Goal: Task Accomplishment & Management: Complete application form

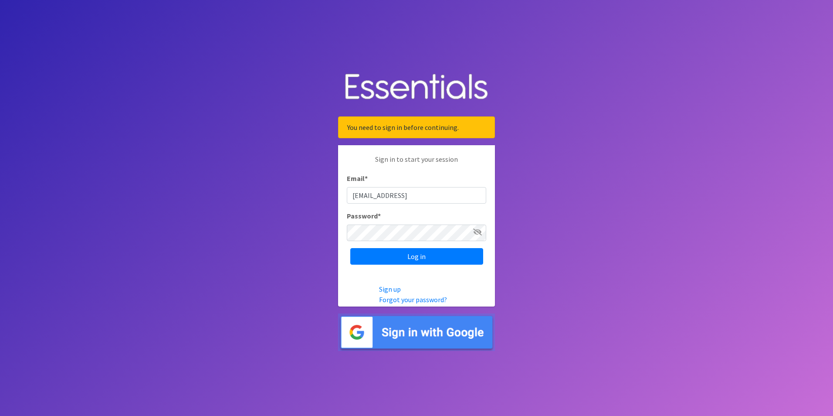
type input "[EMAIL_ADDRESS][DOMAIN_NAME]"
click at [477, 179] on div "Email * monica_townsdin@occhd.org" at bounding box center [416, 188] width 139 height 30
click at [450, 253] on input "Log in" at bounding box center [416, 256] width 133 height 17
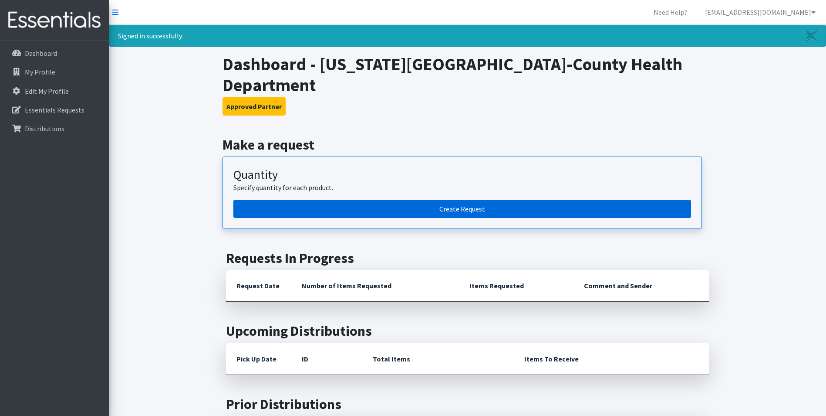
click at [446, 200] on link "Create Request" at bounding box center [462, 209] width 458 height 18
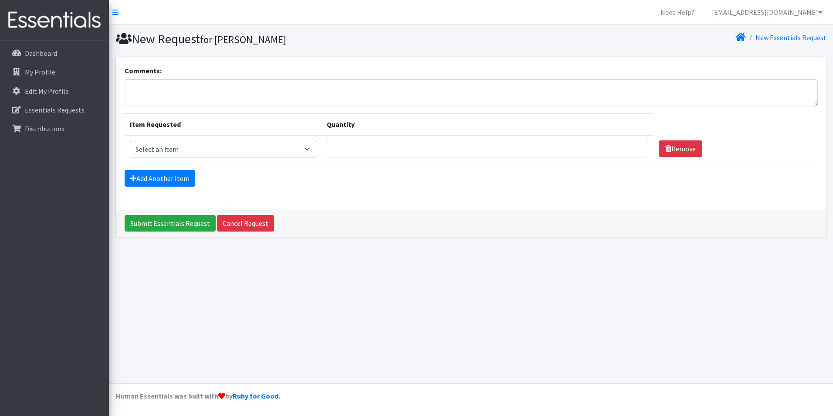
click at [314, 145] on select "Select an item Pad Kits Tampon Kit" at bounding box center [223, 149] width 186 height 17
select select "12263"
click at [130, 141] on select "Select an item Pad Kits Tampon Kit" at bounding box center [223, 149] width 186 height 17
click at [414, 150] on input "Quantity" at bounding box center [487, 149] width 321 height 17
type input "50"
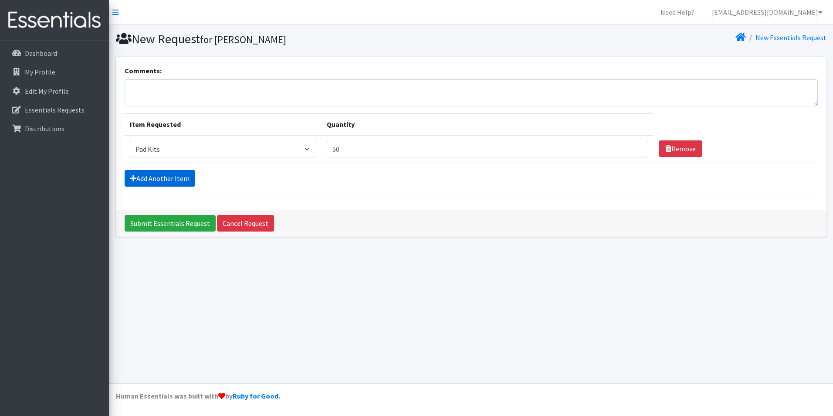
click at [169, 178] on link "Add Another Item" at bounding box center [160, 178] width 71 height 17
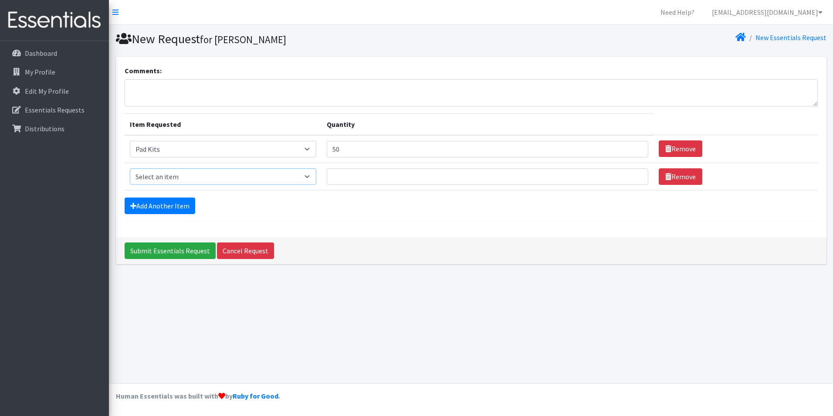
click at [199, 179] on select "Select an item Pad Kits Tampon Kit" at bounding box center [223, 176] width 186 height 17
select select "12262"
click at [130, 168] on select "Select an item Pad Kits Tampon Kit" at bounding box center [223, 176] width 186 height 17
click at [338, 181] on input "Quantity" at bounding box center [487, 176] width 321 height 17
type input "50"
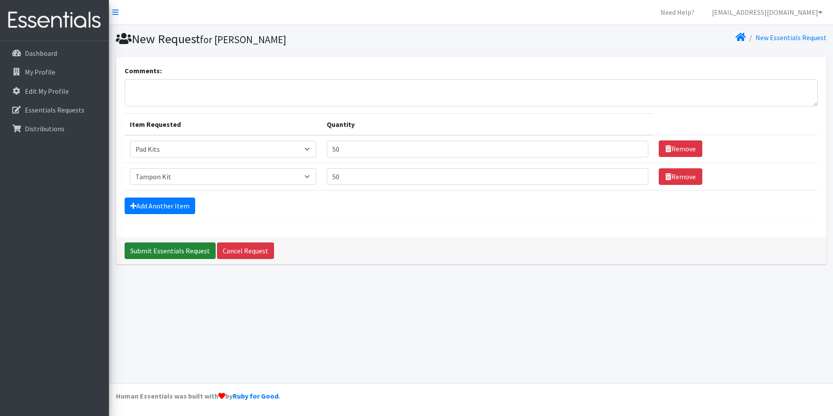
click at [175, 248] on input "Submit Essentials Request" at bounding box center [170, 250] width 91 height 17
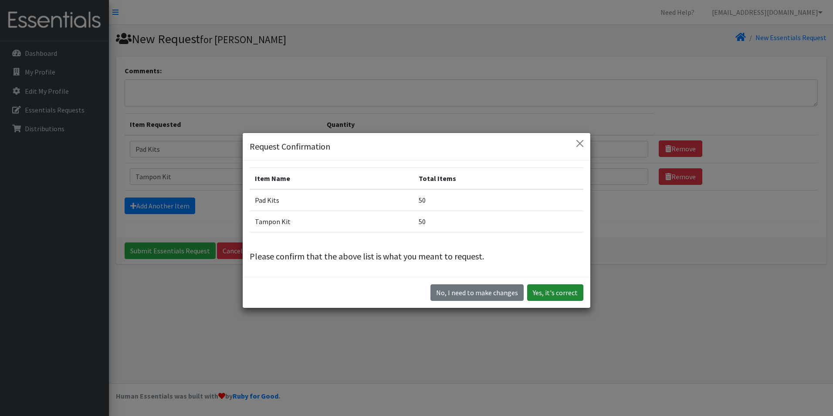
click at [567, 294] on button "Yes, it's correct" at bounding box center [555, 292] width 56 height 17
